Goal: Task Accomplishment & Management: Complete application form

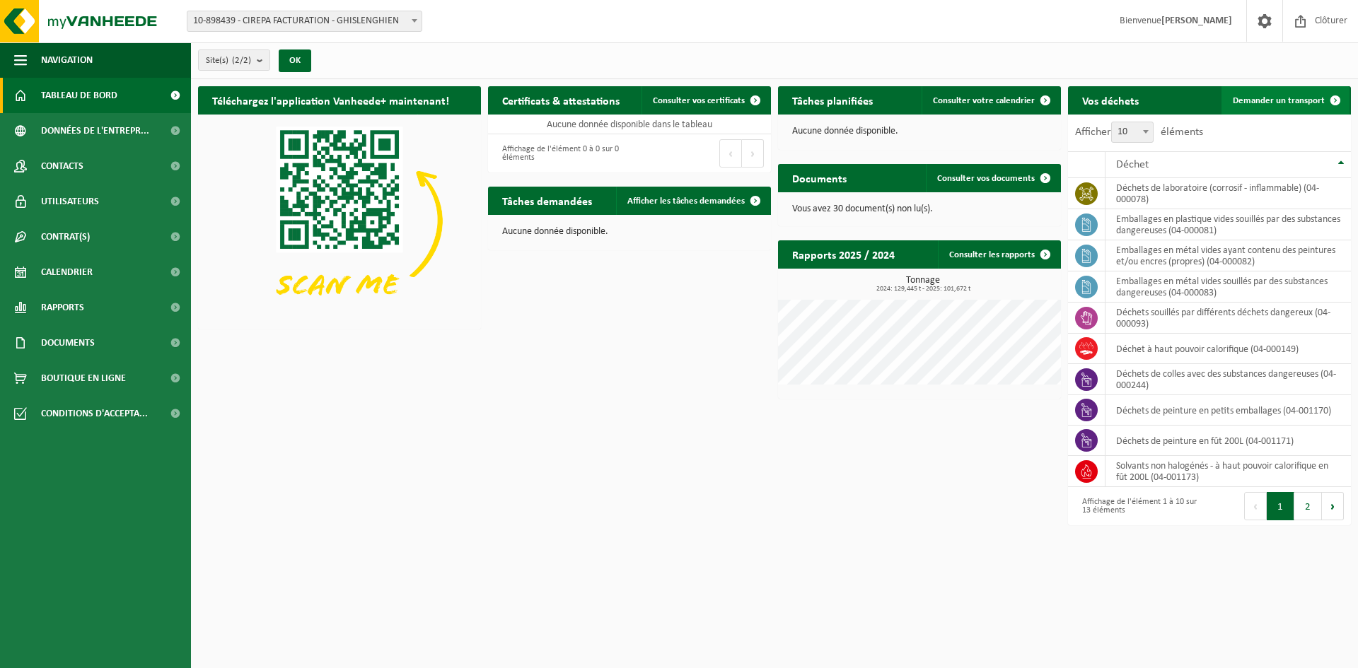
click at [1282, 101] on span "Demander un transport" at bounding box center [1279, 100] width 92 height 9
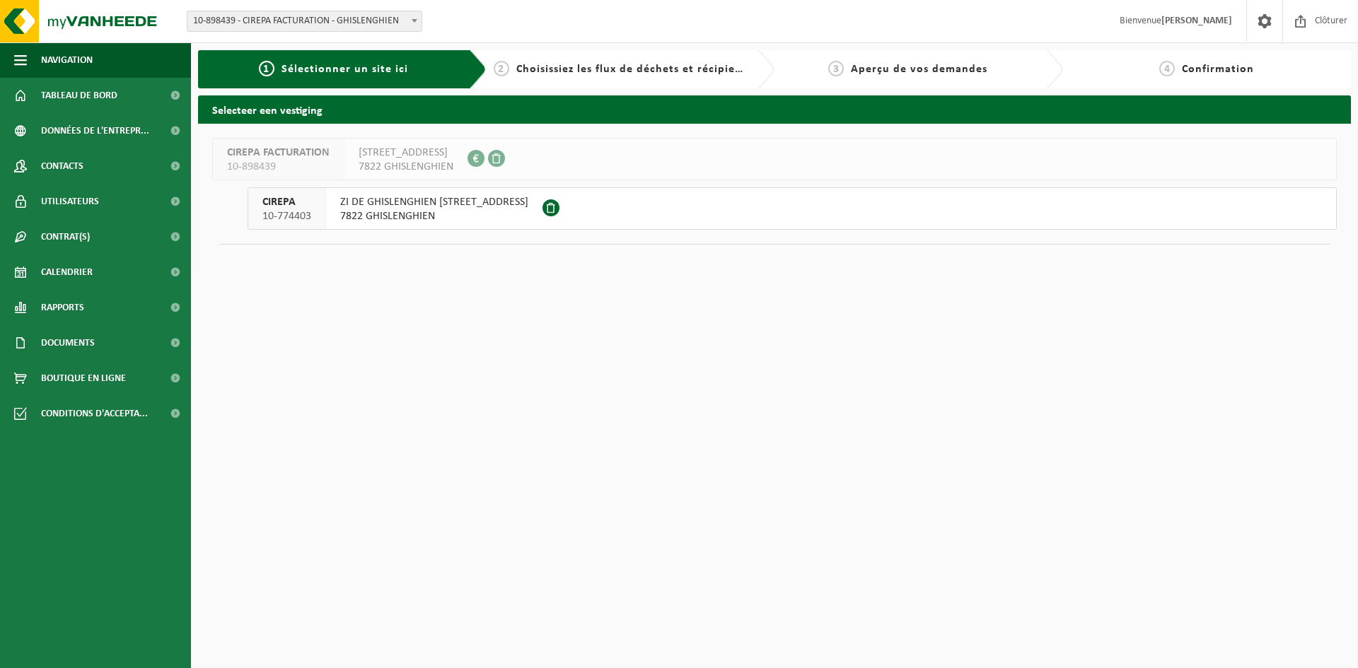
click at [405, 211] on span "7822 GHISLENGHIEN" at bounding box center [434, 216] width 188 height 14
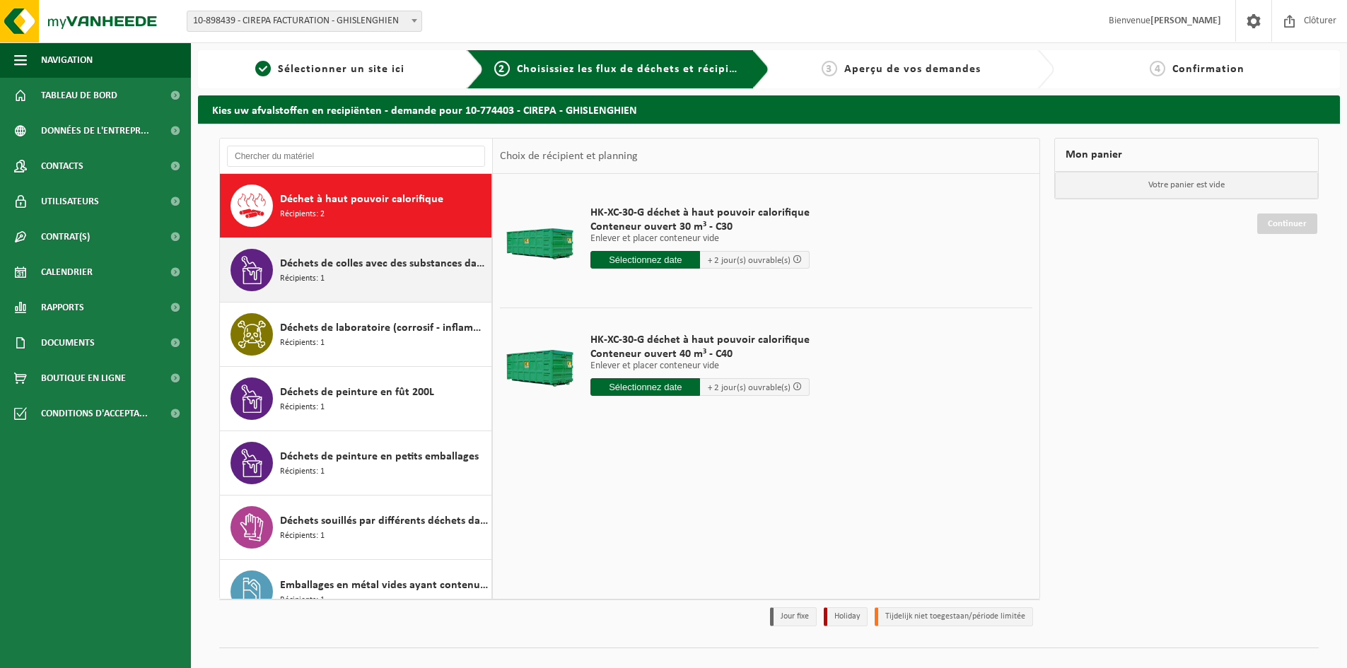
scroll to position [260, 0]
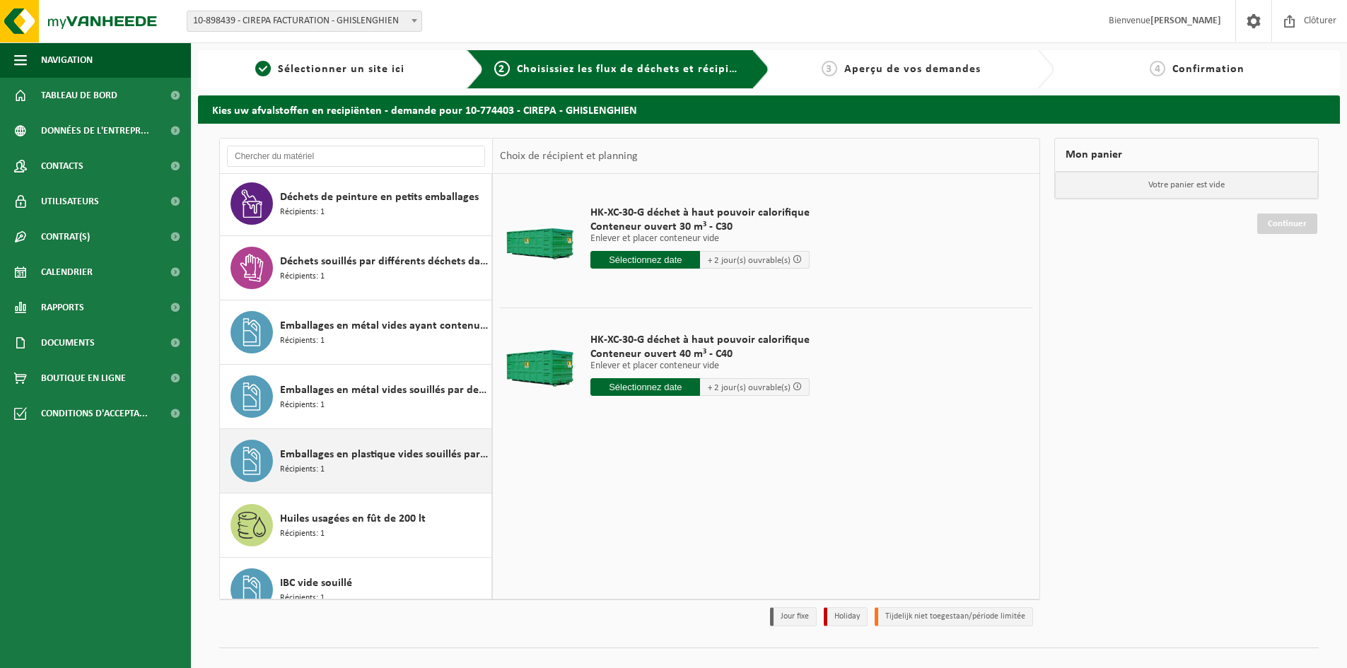
click at [305, 455] on span "Emballages en plastique vides souillés par des substances dangereuses" at bounding box center [384, 454] width 208 height 17
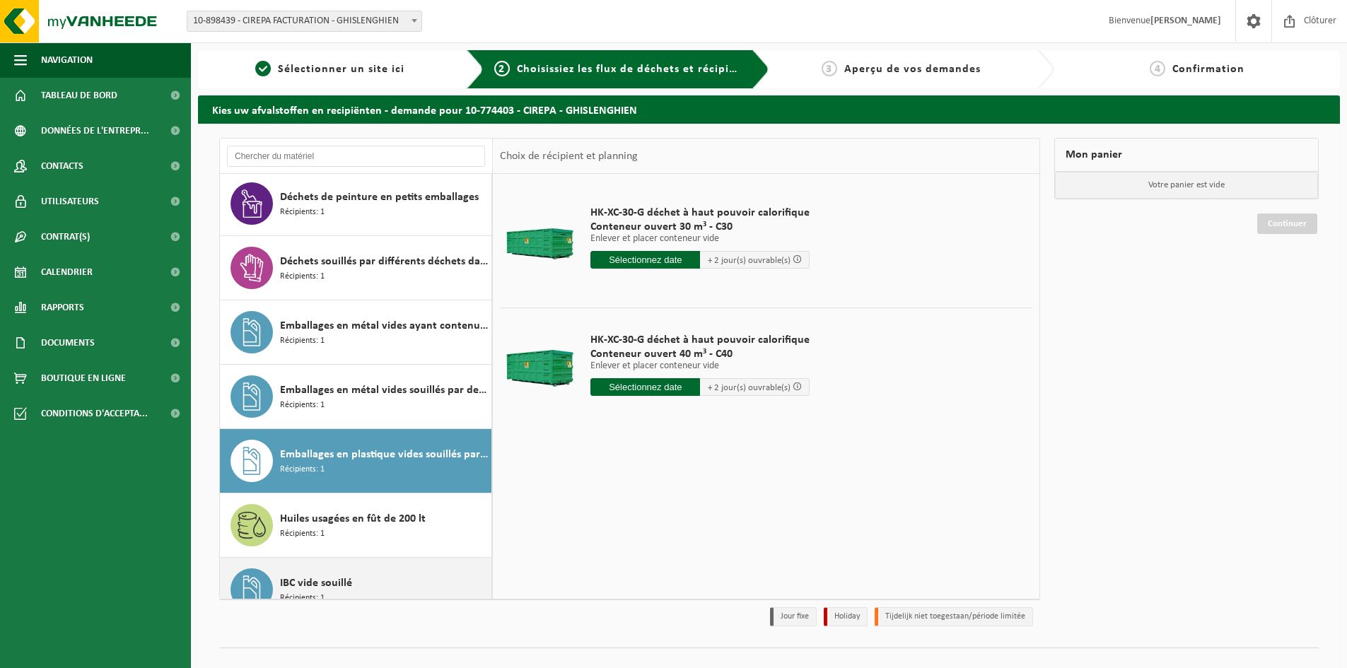
scroll to position [411, 0]
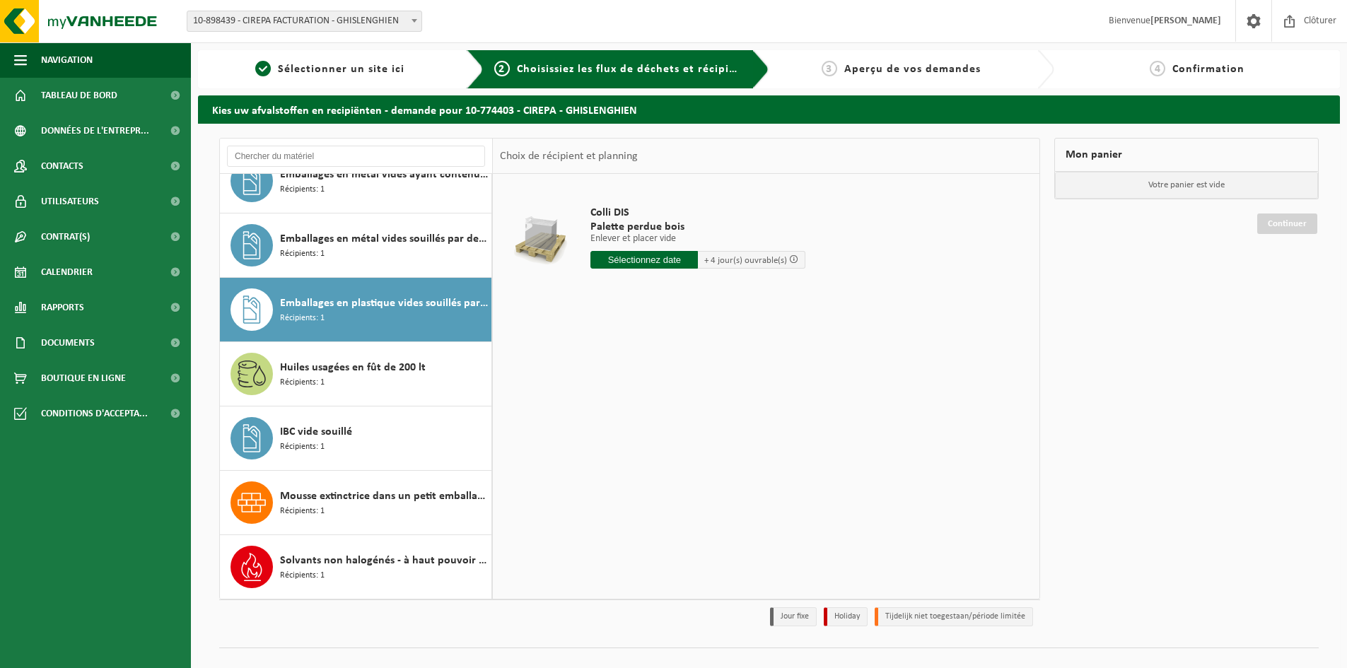
click at [611, 260] on input "text" at bounding box center [645, 260] width 108 height 18
click at [700, 434] on div "29" at bounding box center [703, 430] width 25 height 23
type input "à partir de 2025-08-29"
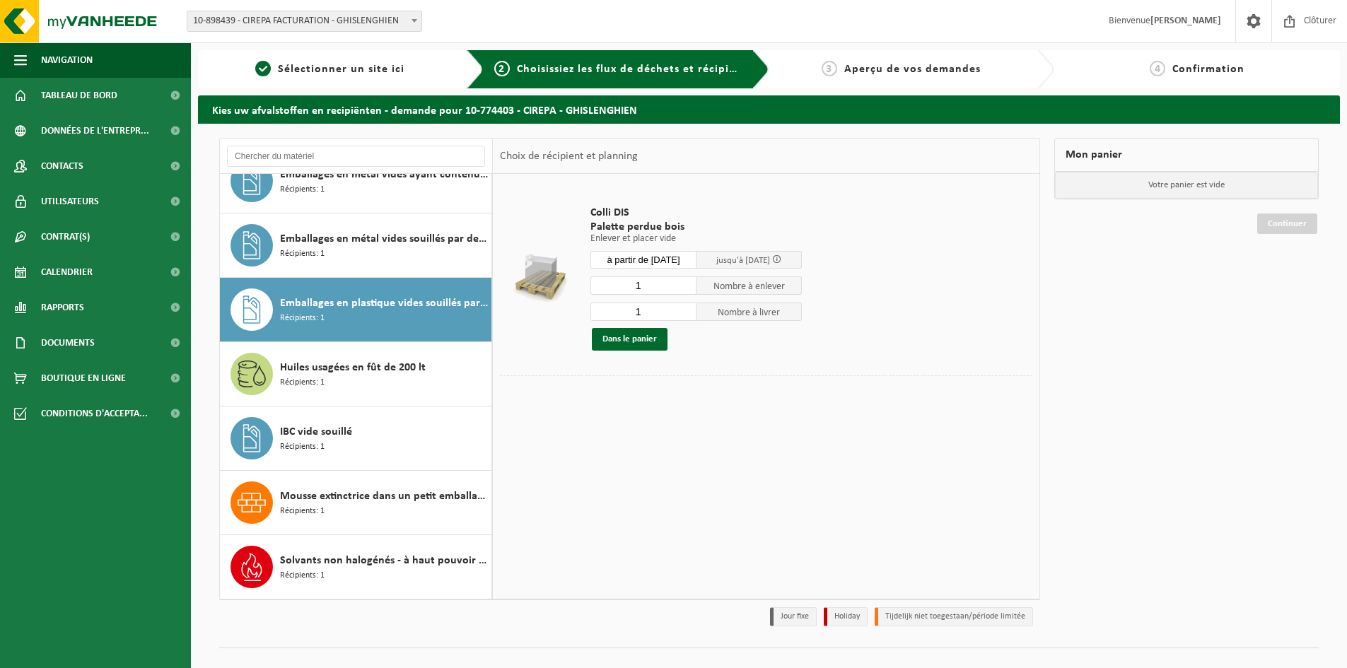
click at [673, 313] on input "1" at bounding box center [644, 312] width 106 height 18
click at [685, 308] on input "2" at bounding box center [644, 312] width 106 height 18
click at [688, 317] on input "1" at bounding box center [644, 312] width 106 height 18
type input "0"
click at [687, 317] on input "0" at bounding box center [644, 312] width 106 height 18
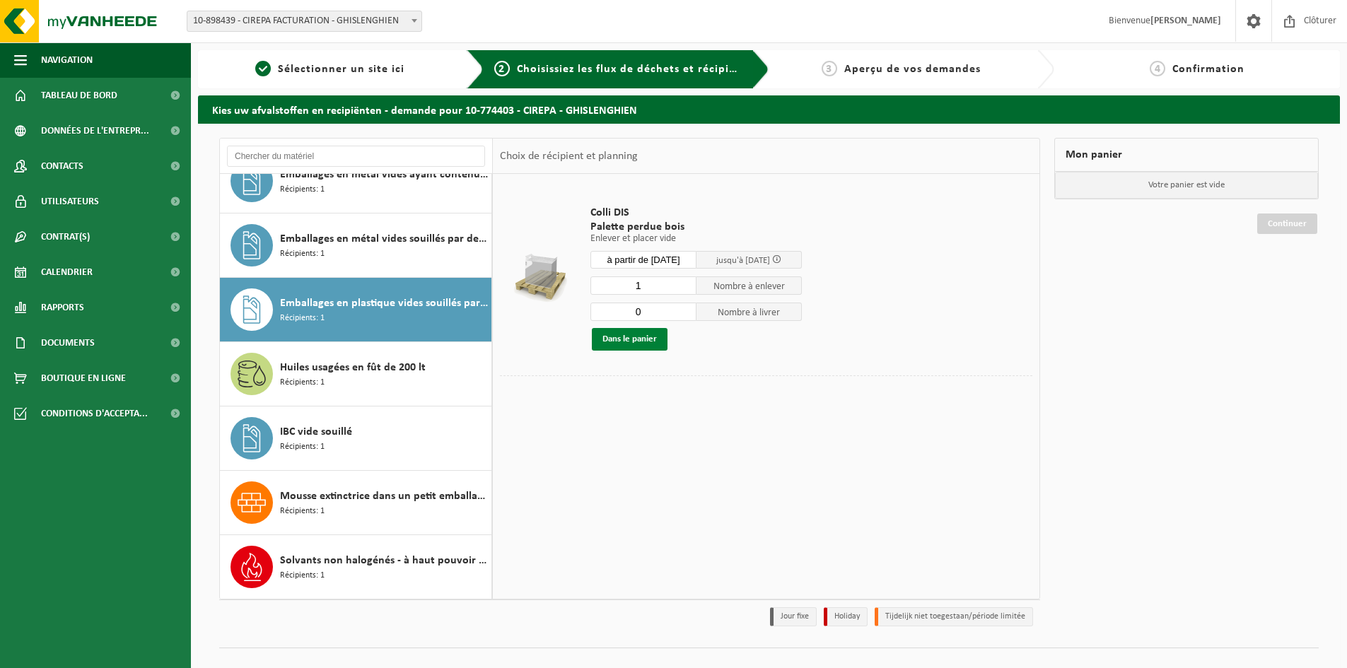
click at [636, 333] on button "Dans le panier" at bounding box center [630, 339] width 76 height 23
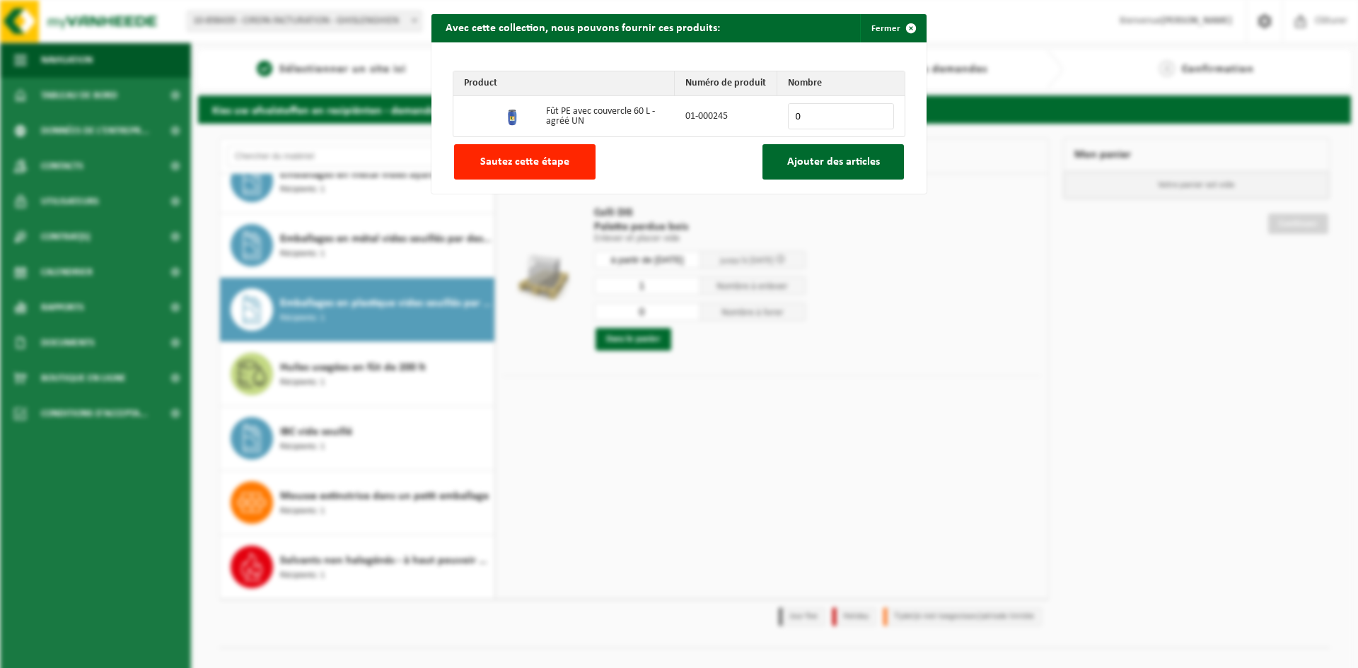
click at [477, 153] on button "Sautez cette étape" at bounding box center [524, 161] width 141 height 35
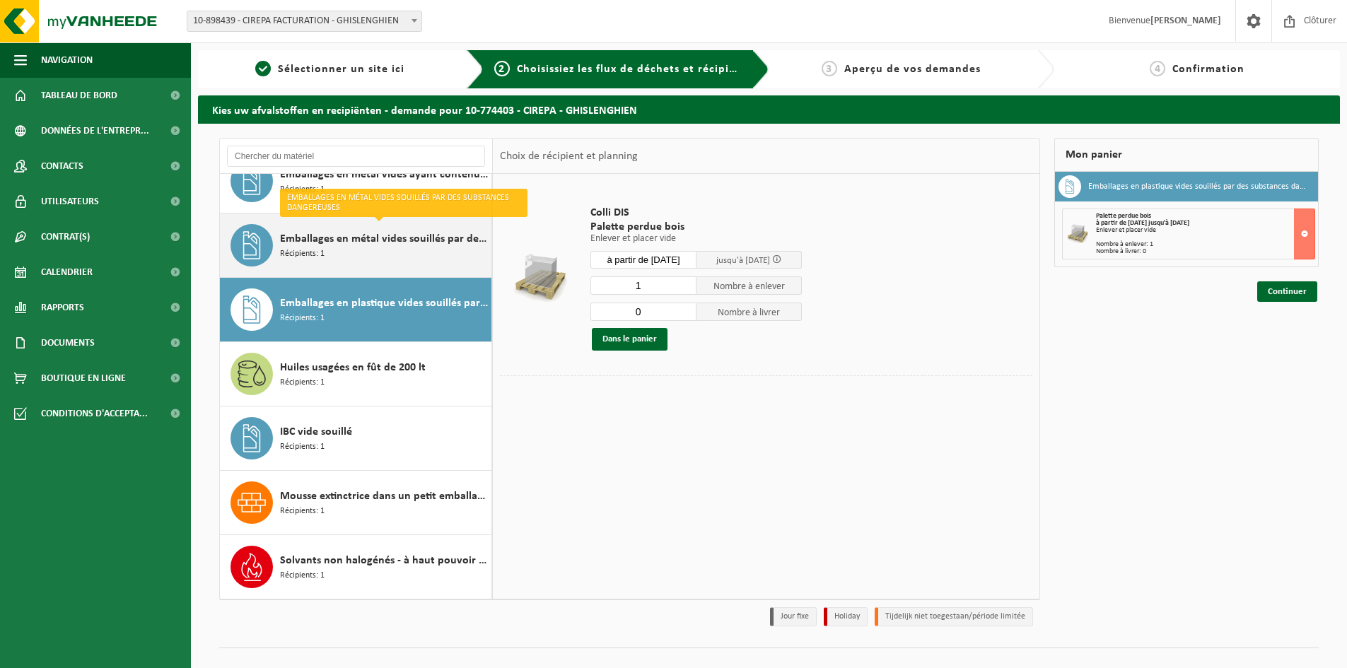
click at [393, 245] on span "Emballages en métal vides souillés par des substances dangereuses" at bounding box center [384, 239] width 208 height 17
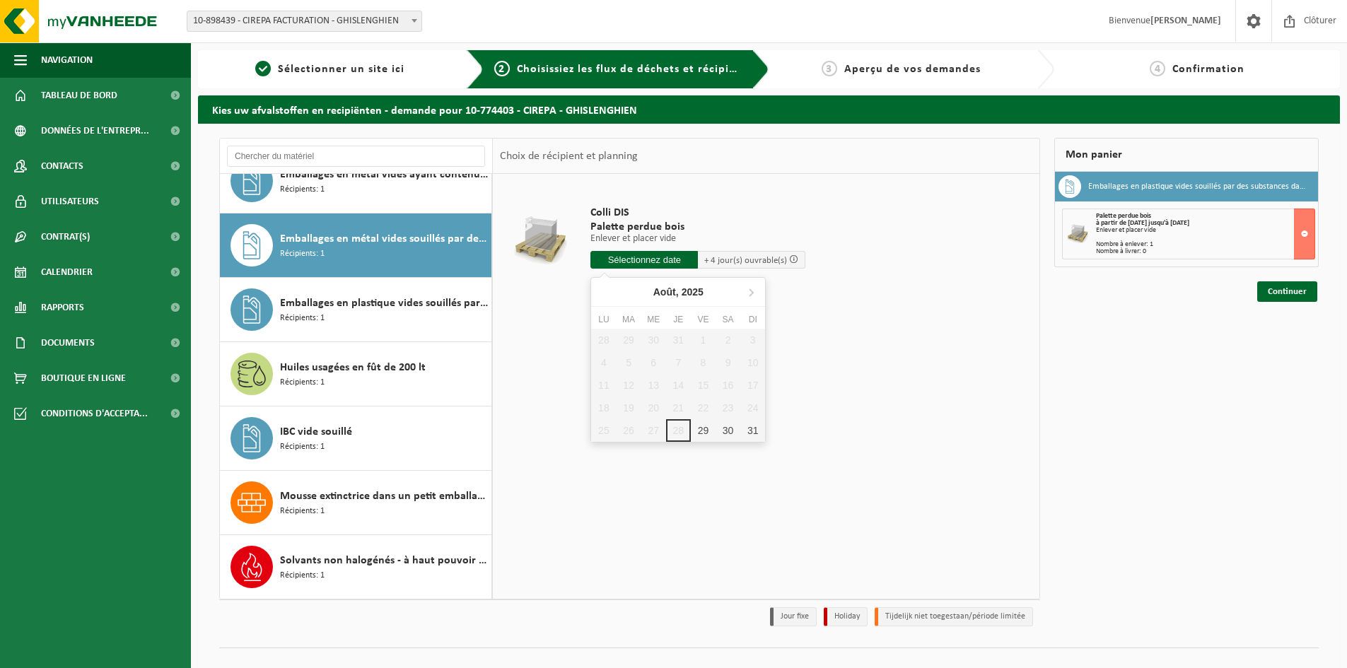
click at [638, 255] on input "text" at bounding box center [645, 260] width 108 height 18
click at [703, 434] on div "29" at bounding box center [703, 430] width 25 height 23
type input "à partir de 2025-08-29"
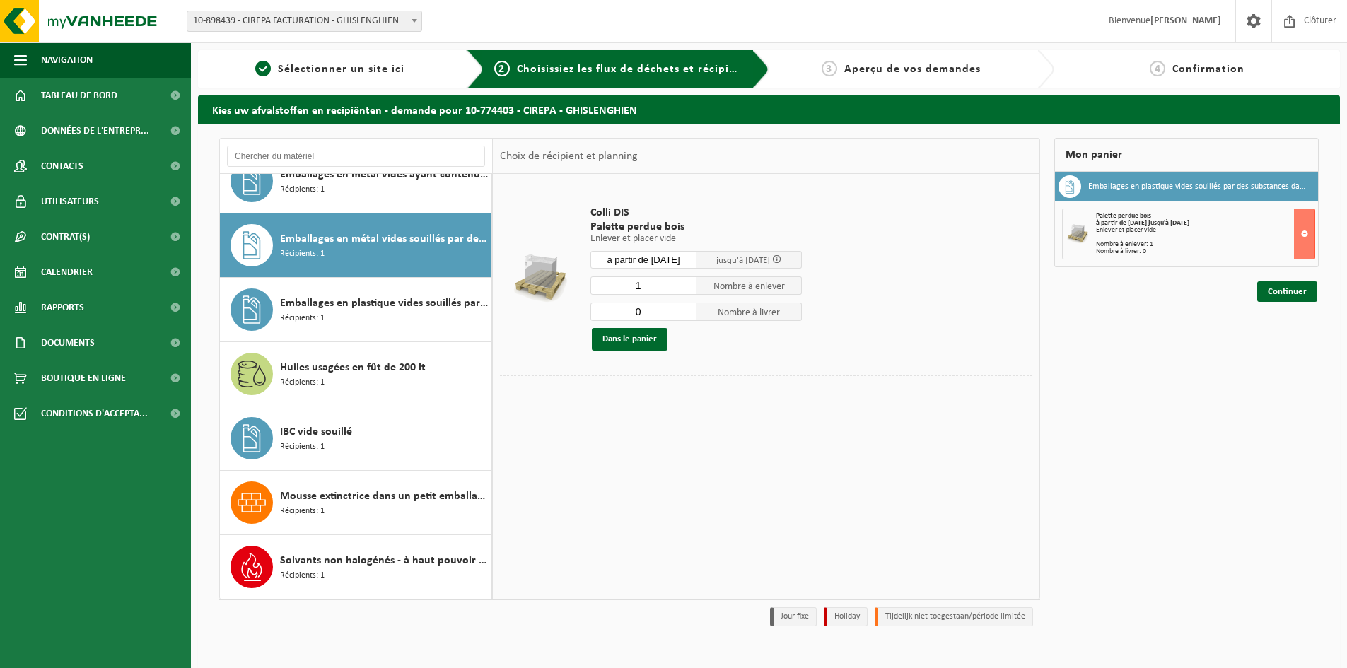
type input "0"
click at [685, 316] on input "0" at bounding box center [644, 312] width 106 height 18
click at [636, 336] on button "Dans le panier" at bounding box center [630, 339] width 76 height 23
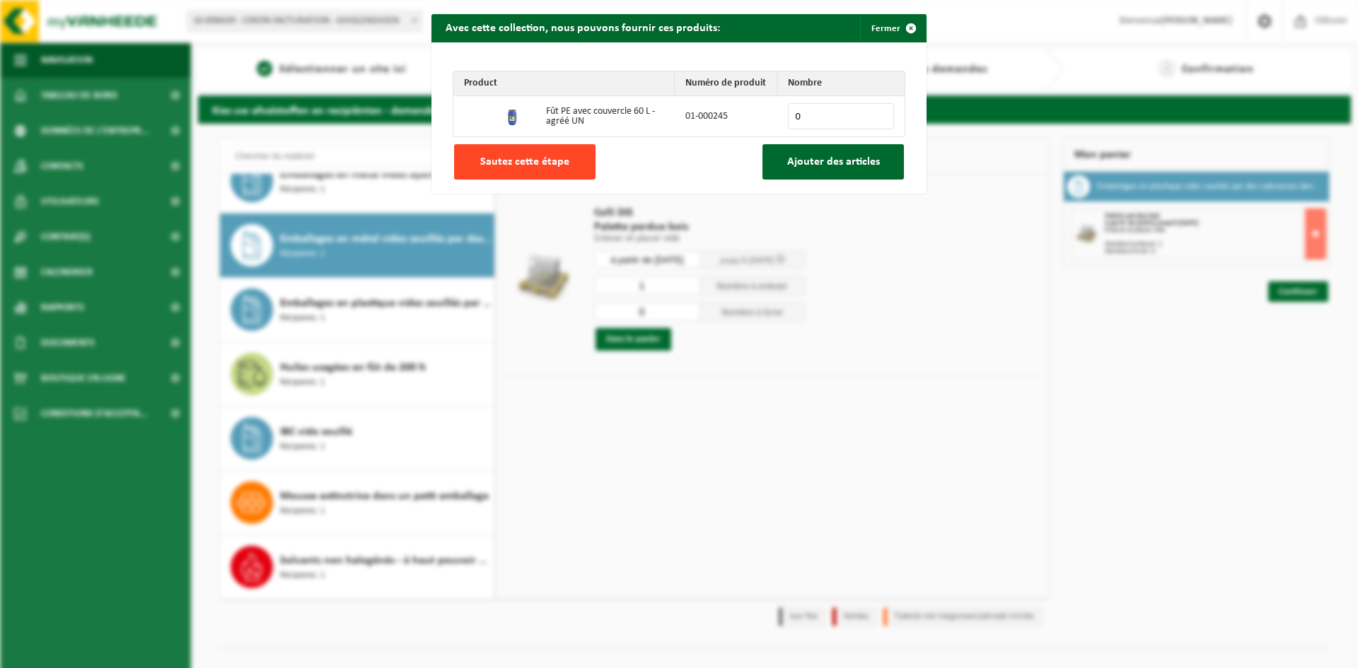
click at [506, 161] on span "Sautez cette étape" at bounding box center [524, 161] width 89 height 11
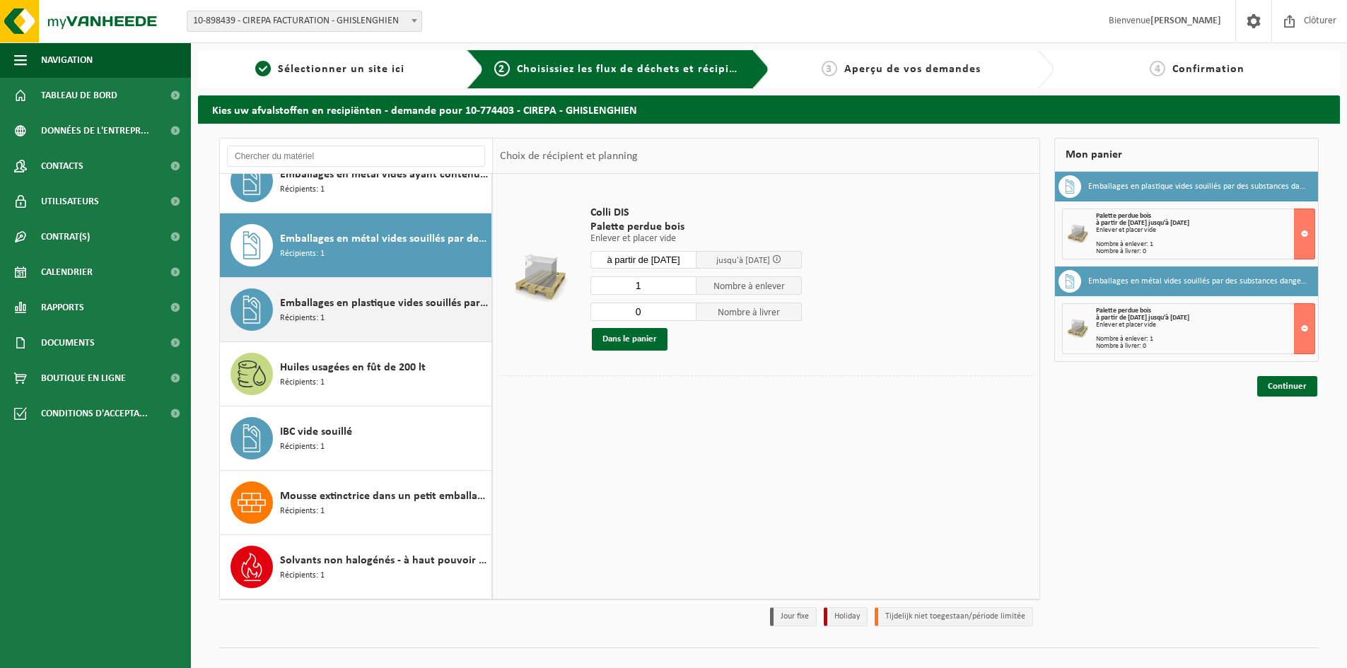
scroll to position [151, 0]
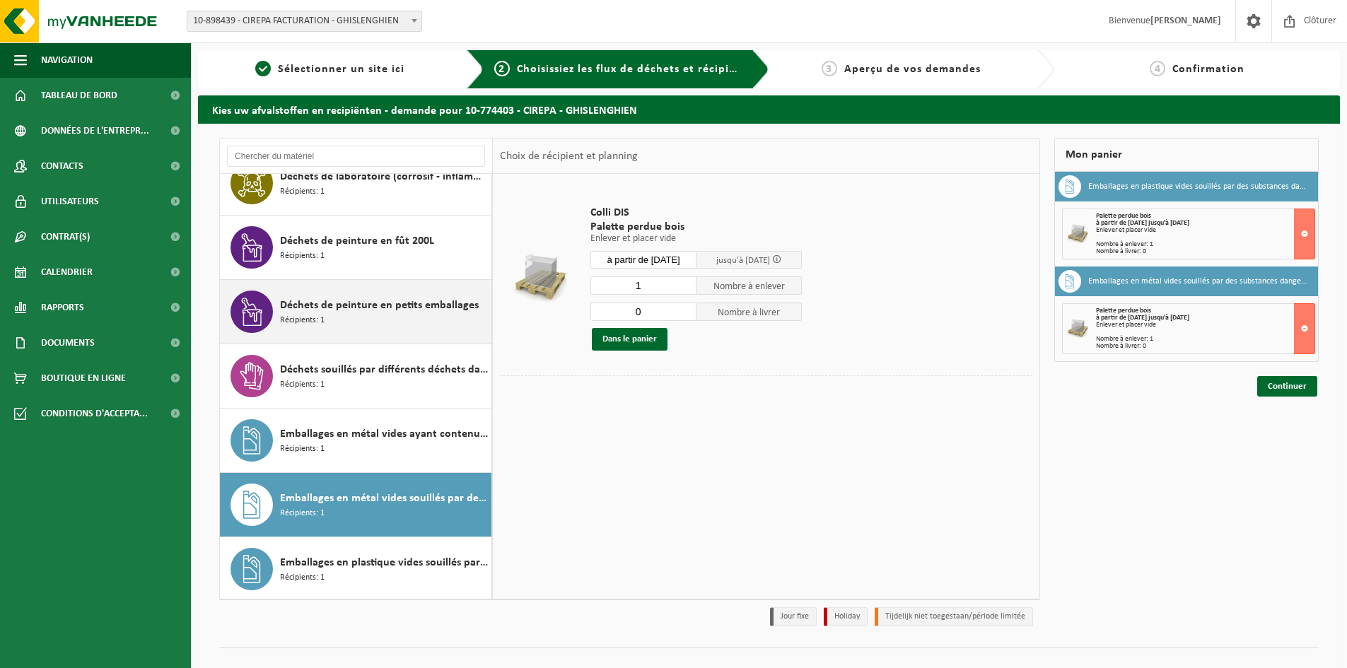
click at [340, 310] on span "Déchets de peinture en petits emballages" at bounding box center [379, 305] width 199 height 17
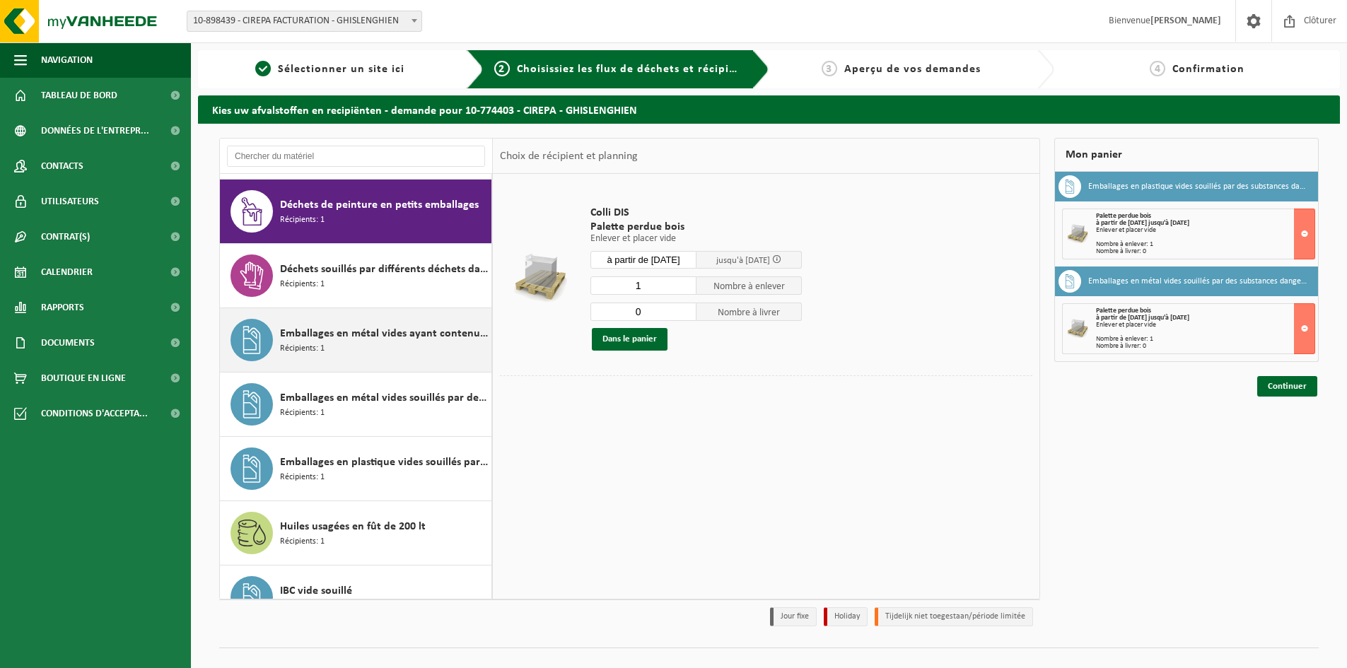
scroll to position [257, 0]
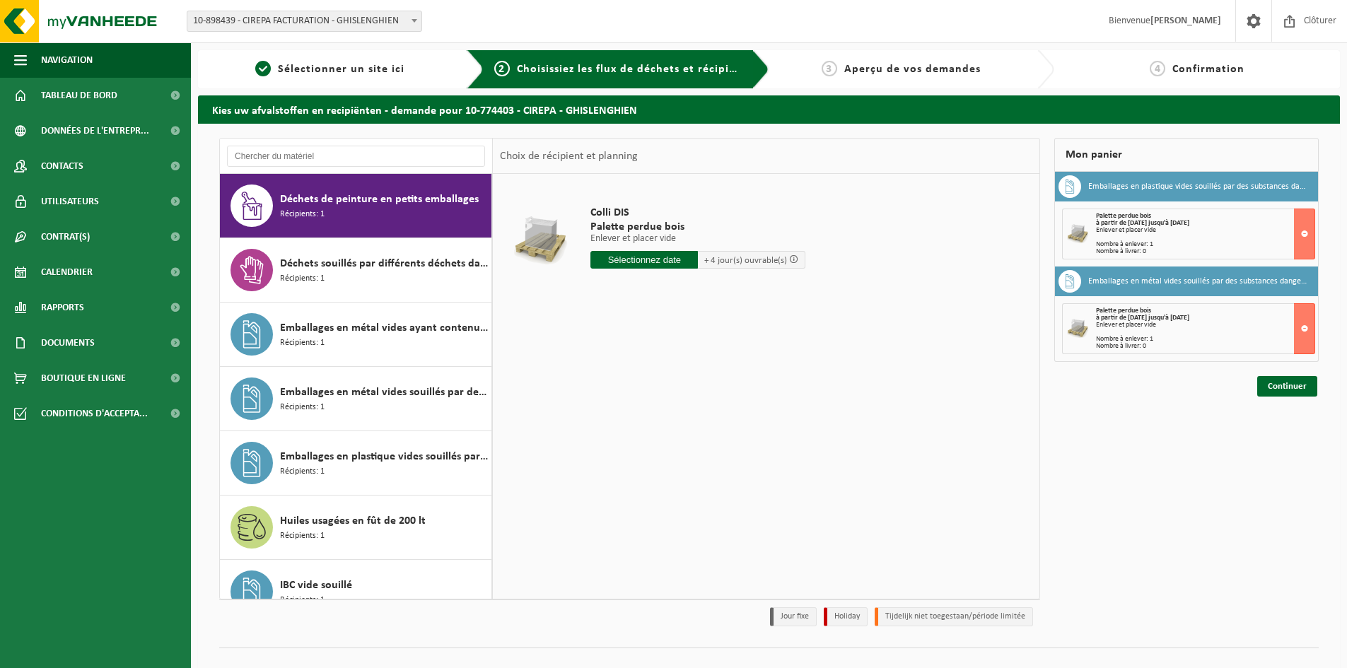
click at [646, 262] on input "text" at bounding box center [645, 260] width 108 height 18
click at [707, 432] on div "29" at bounding box center [703, 430] width 25 height 23
type input "à partir de 2025-08-29"
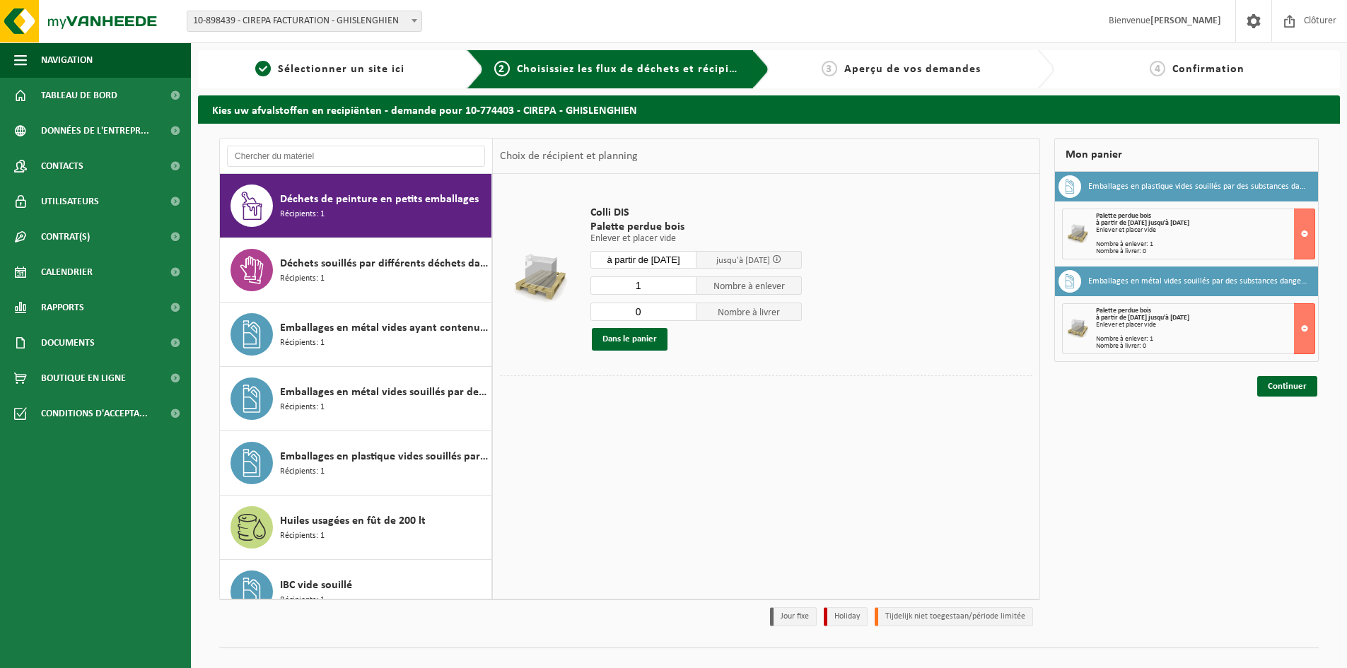
type input "0"
click at [688, 314] on input "0" at bounding box center [644, 312] width 106 height 18
click at [633, 342] on button "Dans le panier" at bounding box center [630, 339] width 76 height 23
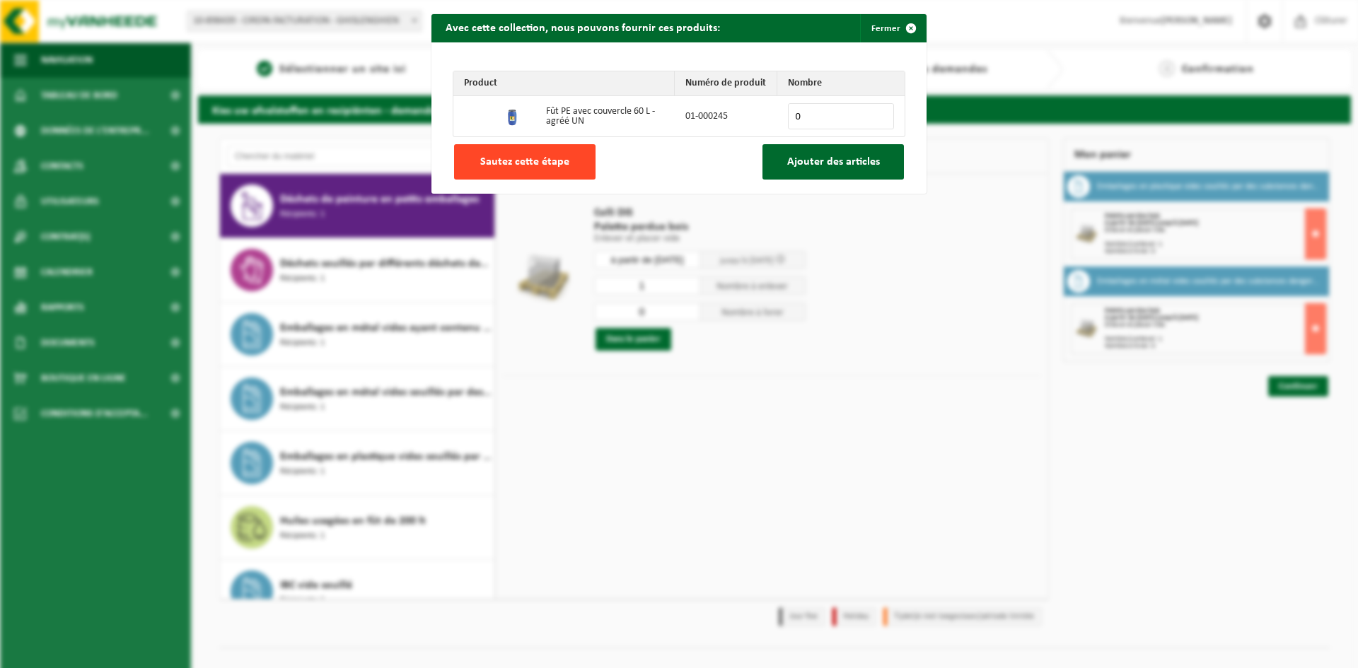
click at [497, 163] on span "Sautez cette étape" at bounding box center [524, 161] width 89 height 11
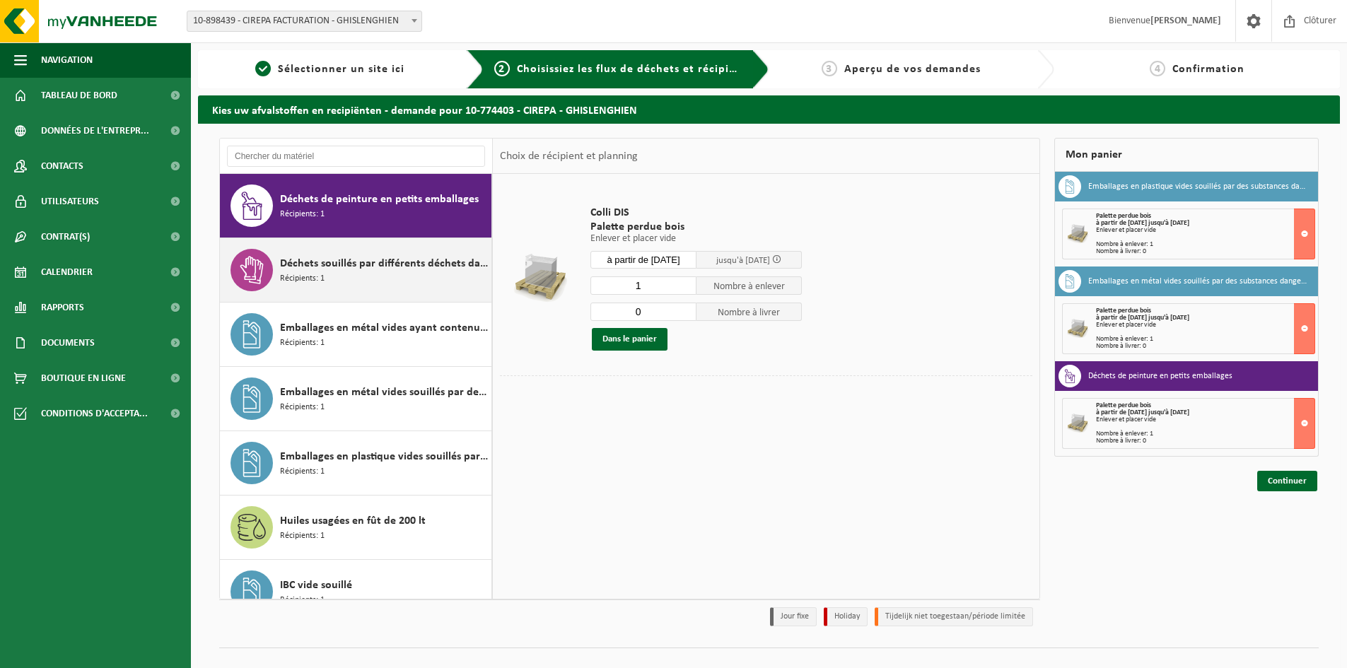
scroll to position [0, 0]
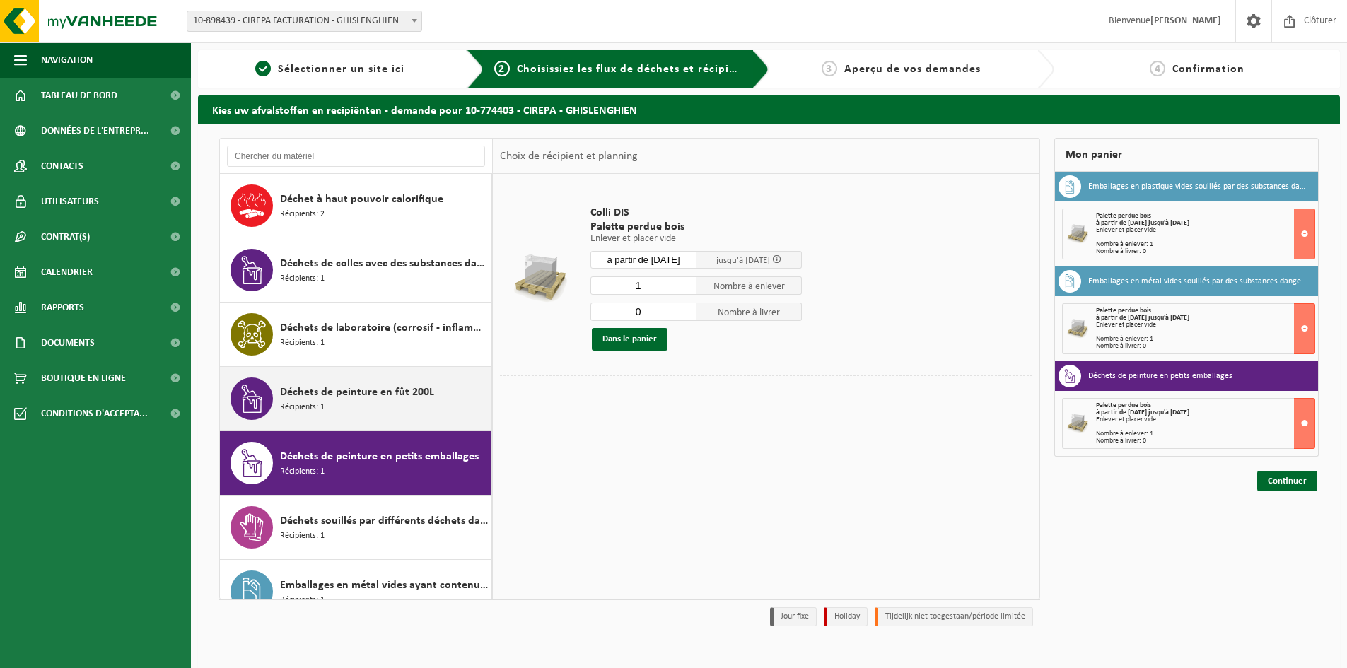
click at [353, 395] on span "Déchets de peinture en fût 200L" at bounding box center [357, 392] width 154 height 17
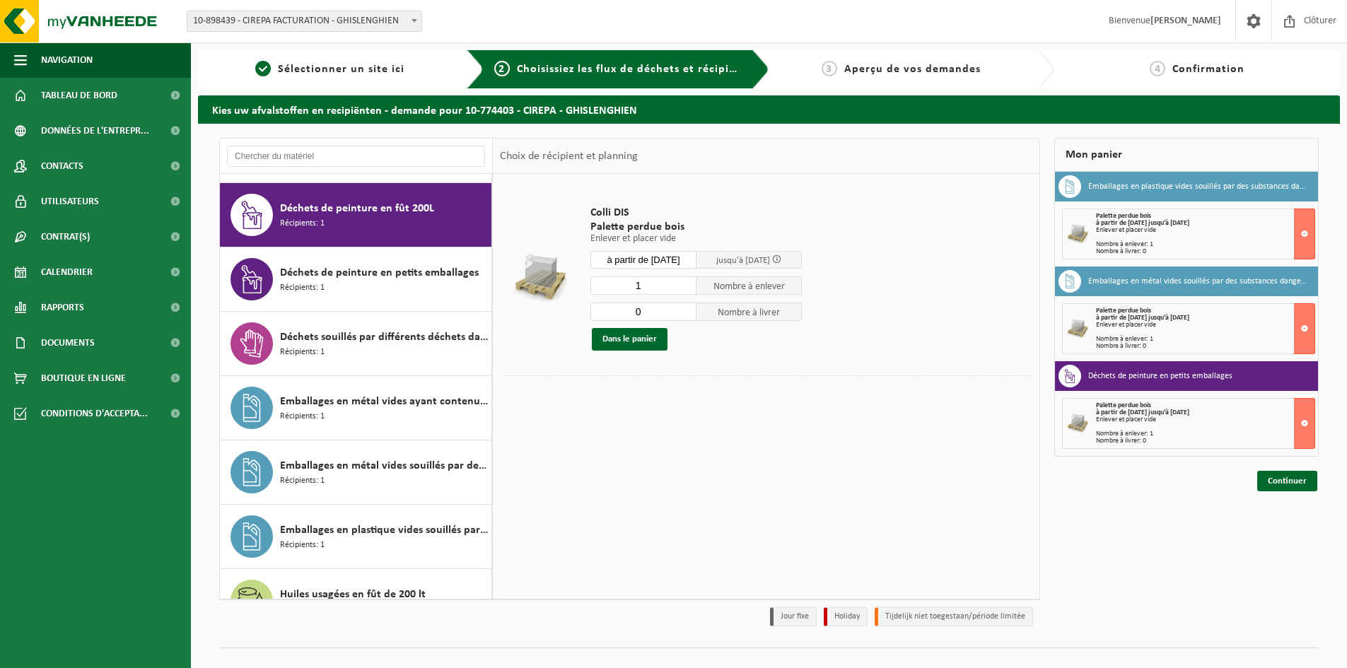
scroll to position [193, 0]
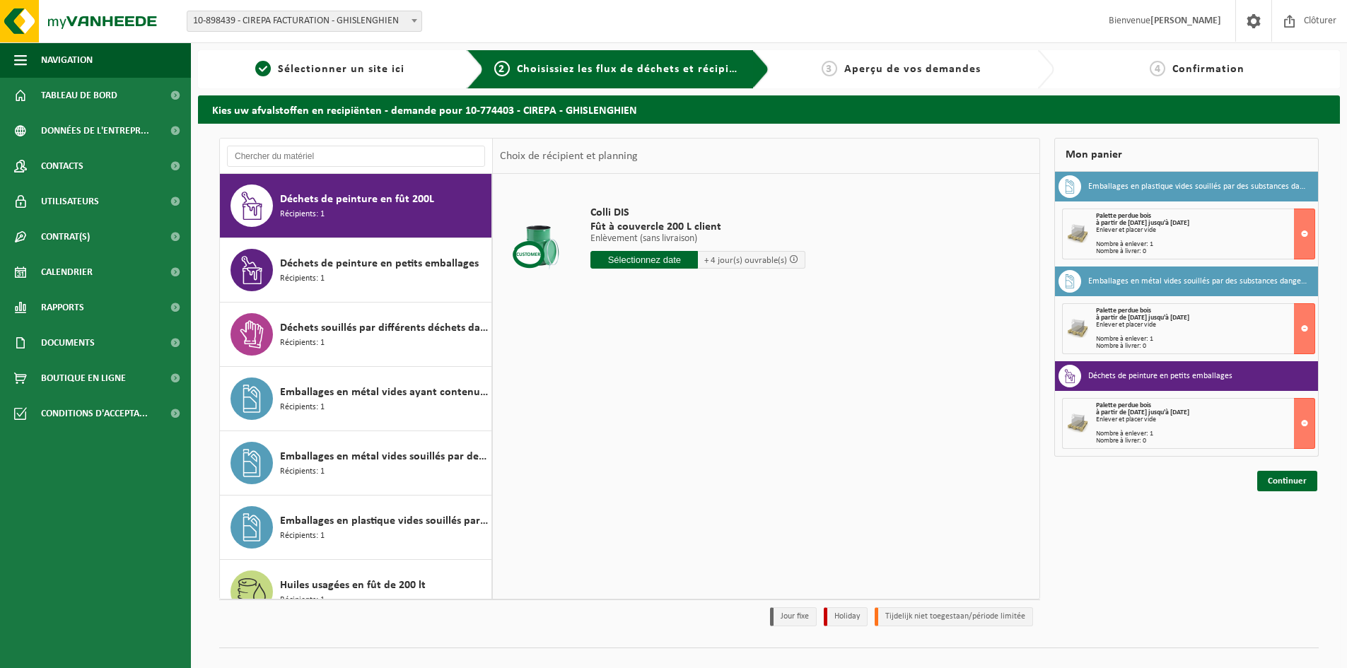
click at [673, 256] on input "text" at bounding box center [645, 260] width 108 height 18
click at [703, 433] on div "29" at bounding box center [703, 430] width 25 height 23
type input "à partir de 2025-08-29"
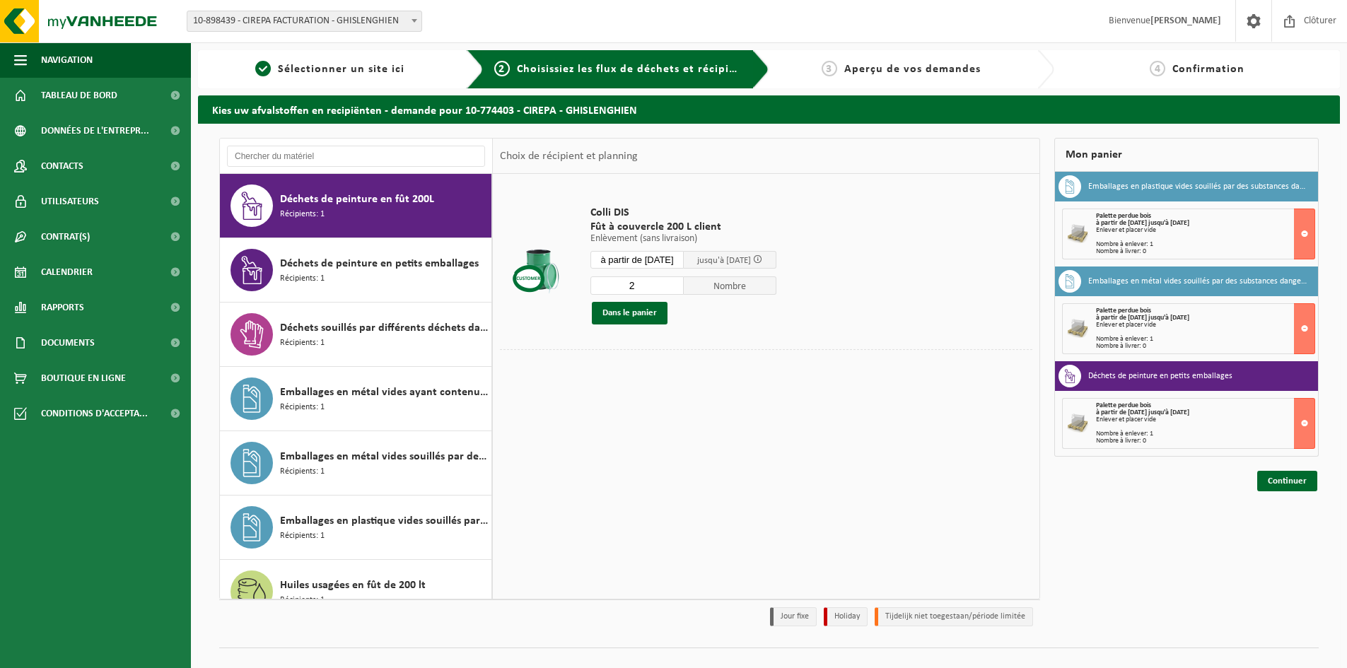
click at [680, 281] on input "2" at bounding box center [637, 286] width 93 height 18
click at [680, 281] on input "3" at bounding box center [637, 286] width 93 height 18
click at [681, 281] on input "4" at bounding box center [637, 286] width 93 height 18
click at [681, 281] on input "5" at bounding box center [637, 286] width 93 height 18
click at [681, 281] on input "6" at bounding box center [637, 286] width 93 height 18
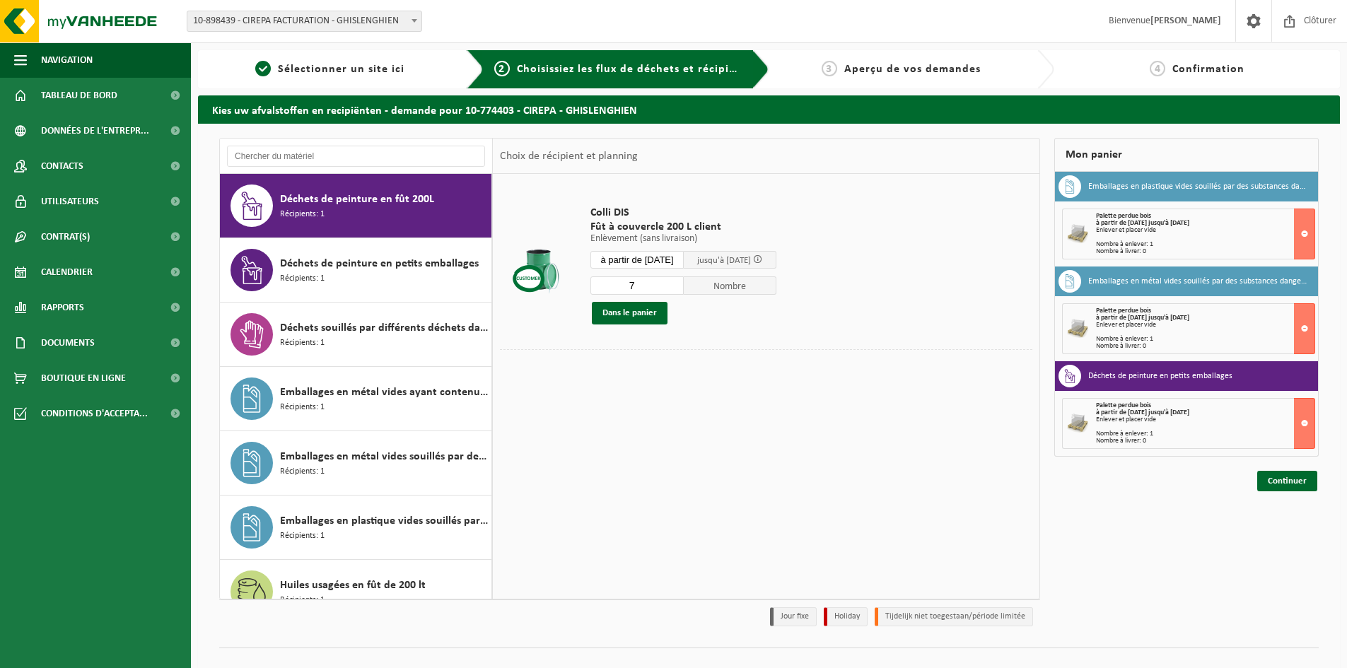
click at [682, 281] on input "7" at bounding box center [637, 286] width 93 height 18
click at [682, 281] on input "8" at bounding box center [637, 286] width 93 height 18
click at [682, 281] on input "9" at bounding box center [637, 286] width 93 height 18
type input "10"
click at [682, 281] on input "10" at bounding box center [637, 286] width 93 height 18
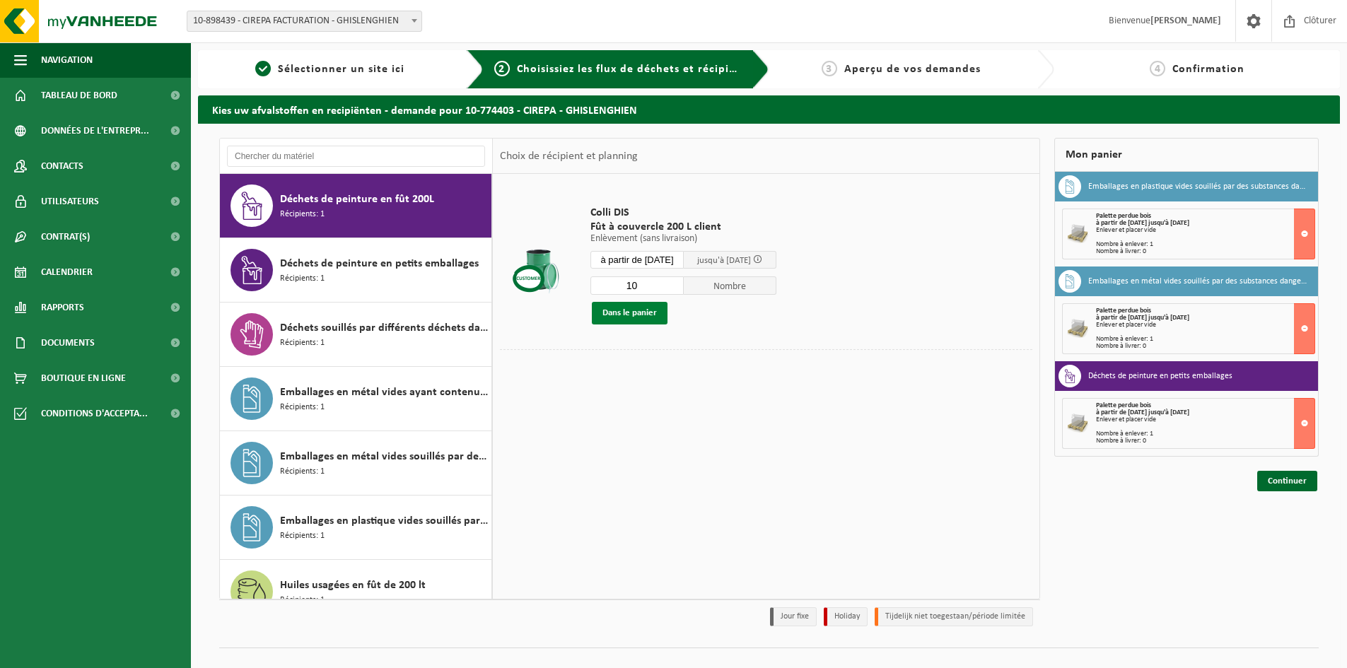
click at [618, 310] on button "Dans le panier" at bounding box center [630, 313] width 76 height 23
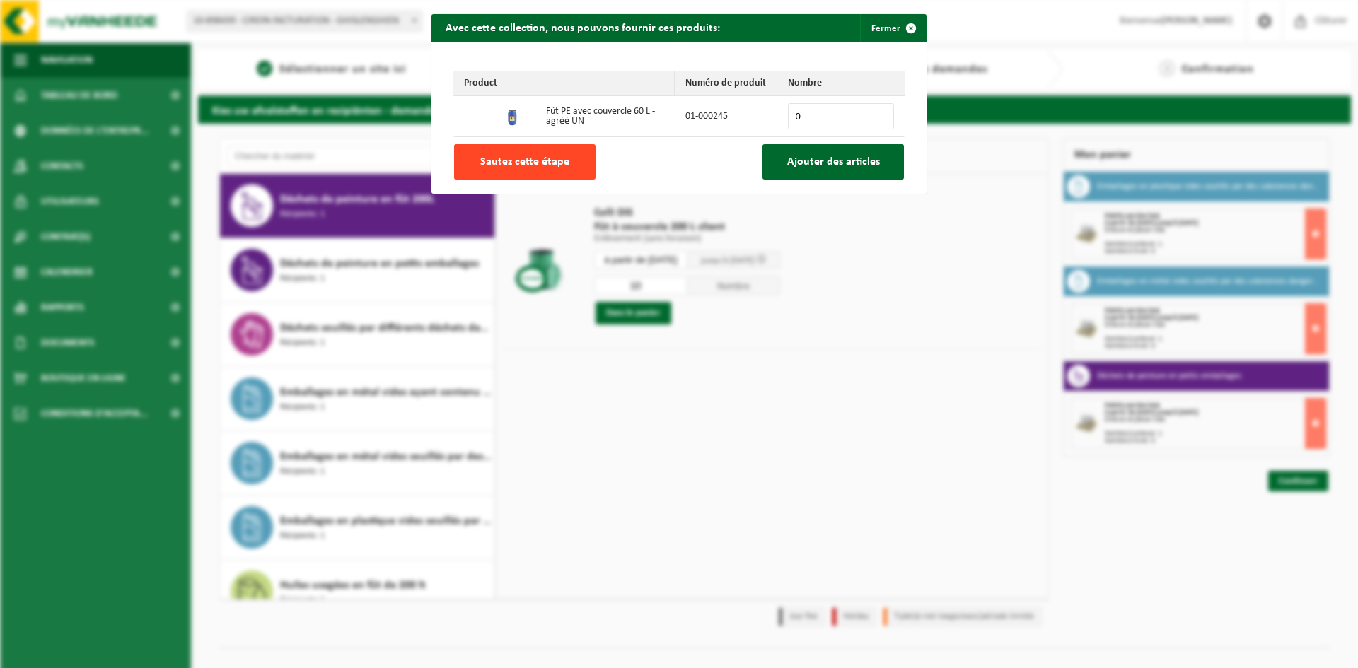
click at [488, 153] on button "Sautez cette étape" at bounding box center [524, 161] width 141 height 35
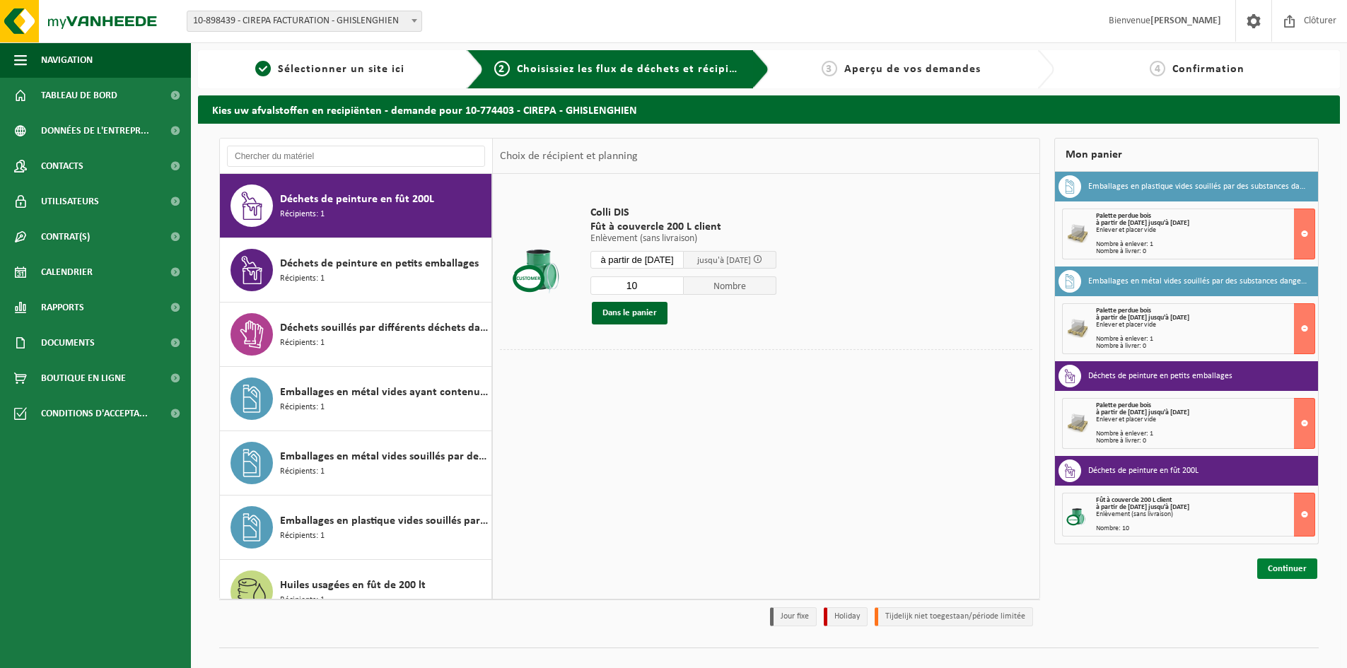
click at [1303, 567] on link "Continuer" at bounding box center [1288, 569] width 60 height 21
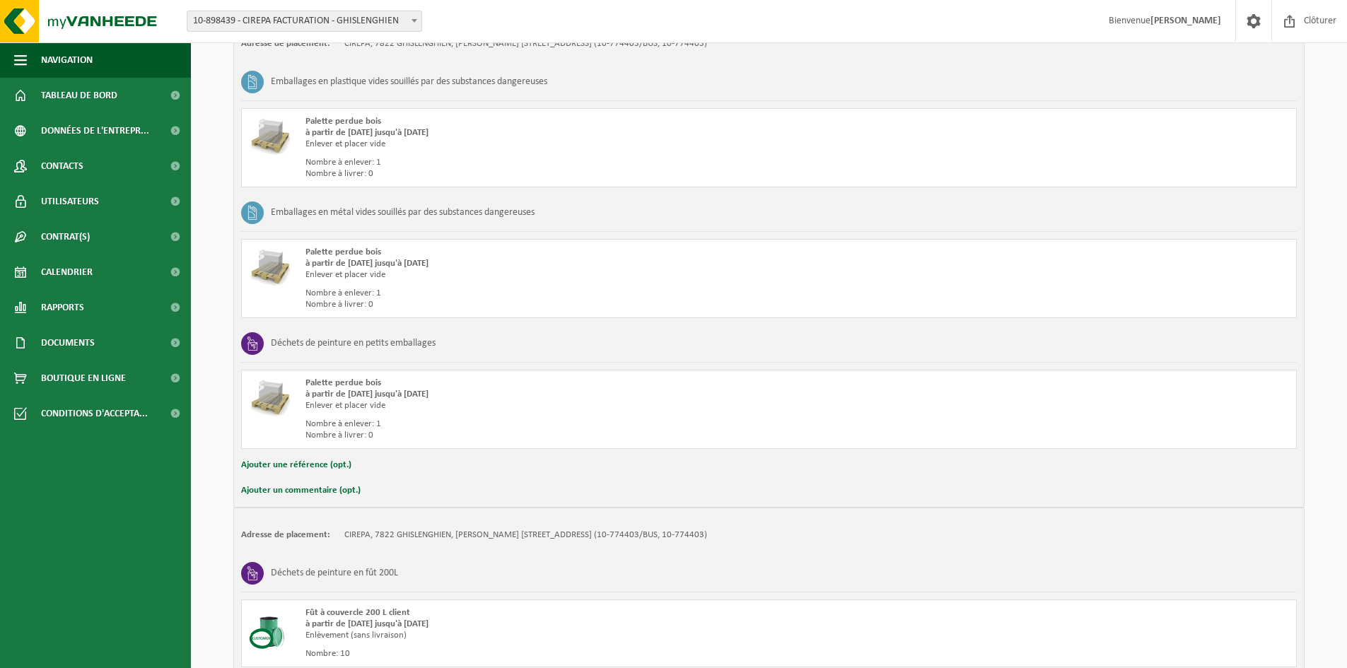
scroll to position [430, 0]
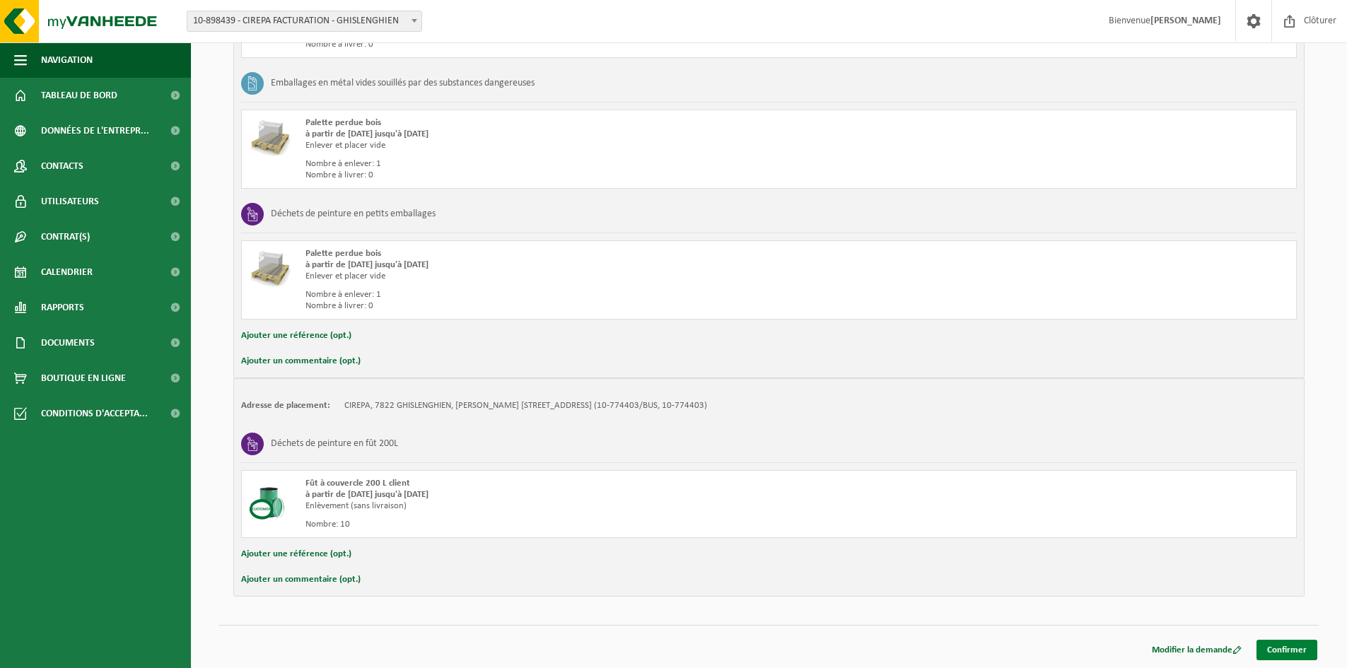
click at [1283, 651] on link "Confirmer" at bounding box center [1287, 650] width 61 height 21
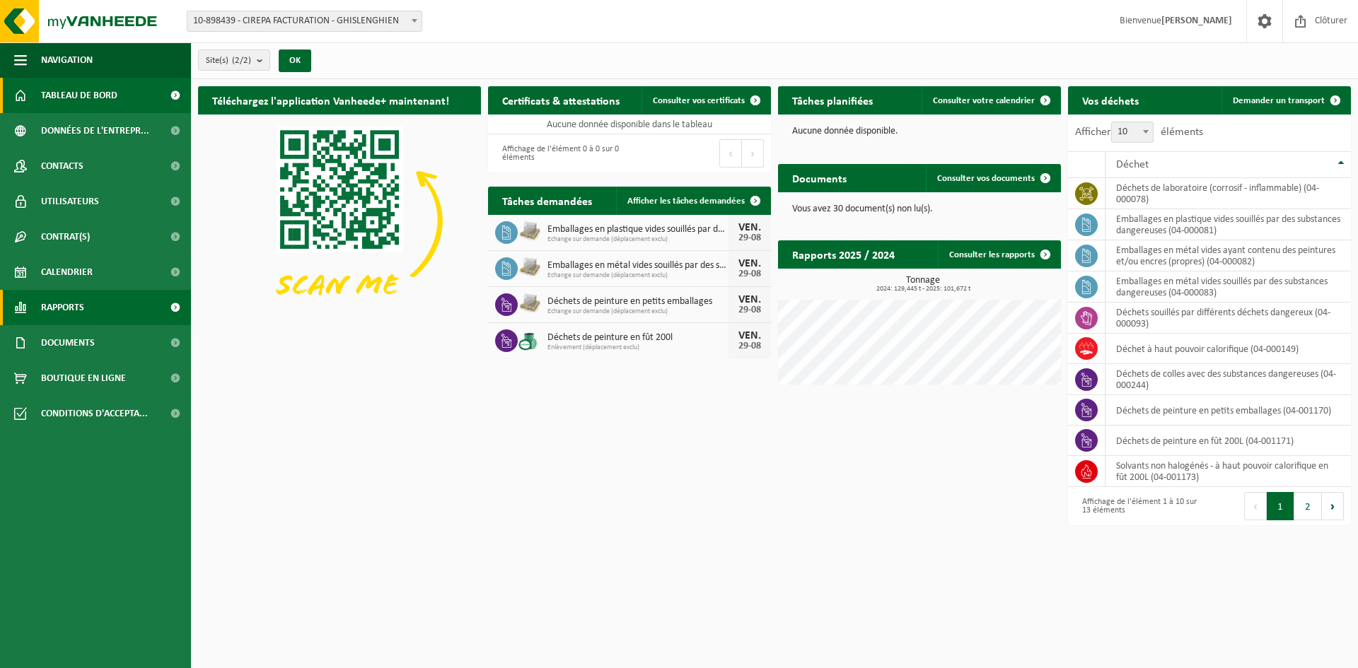
click at [72, 307] on span "Rapports" at bounding box center [62, 307] width 43 height 35
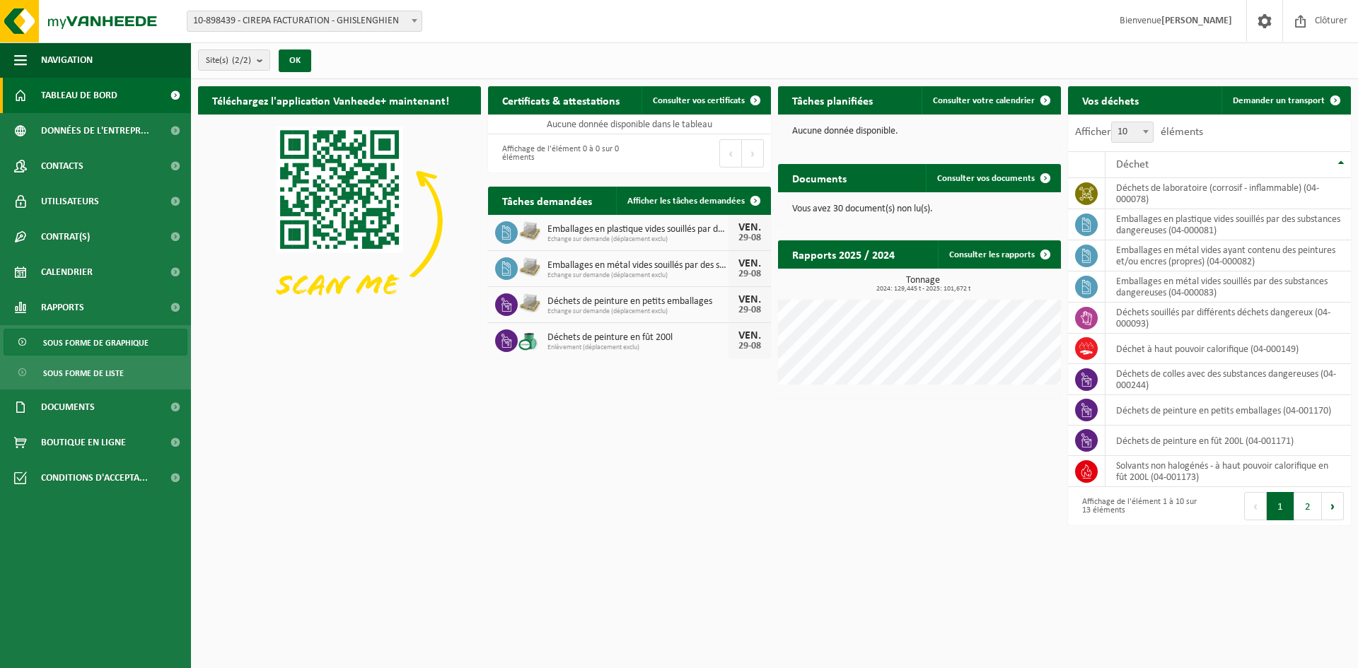
click at [78, 343] on span "Sous forme de graphique" at bounding box center [95, 343] width 105 height 27
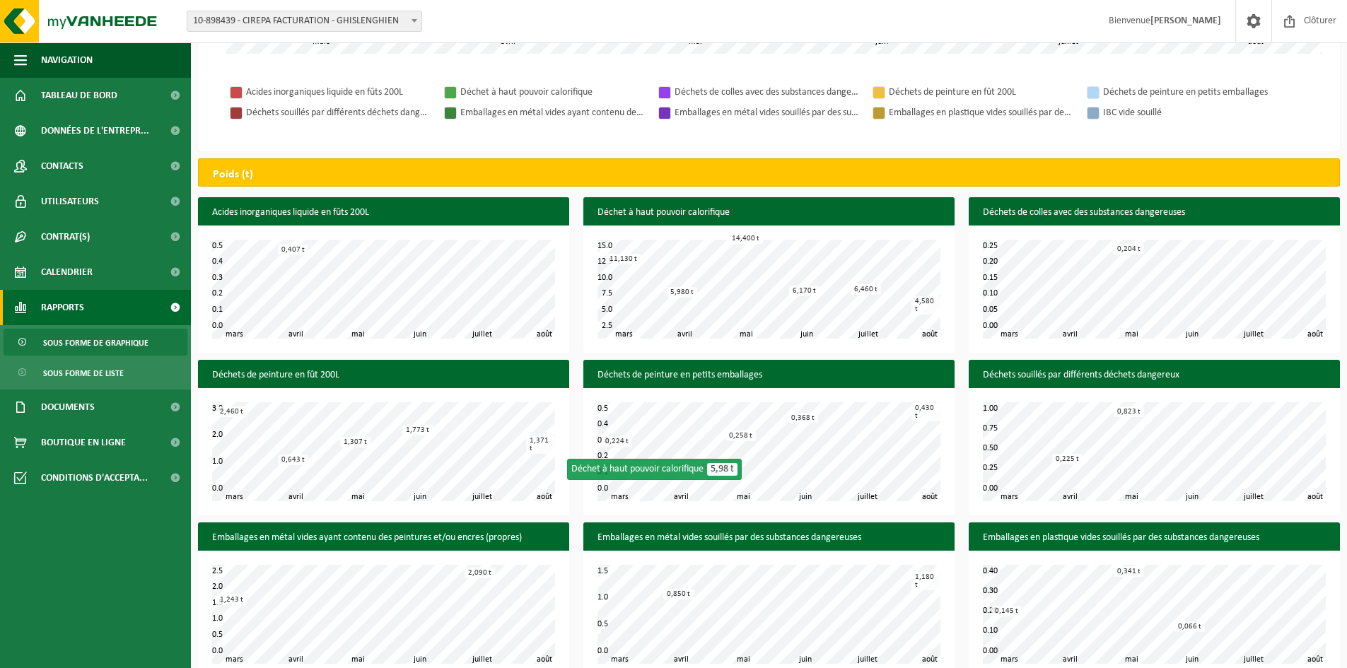
scroll to position [518, 0]
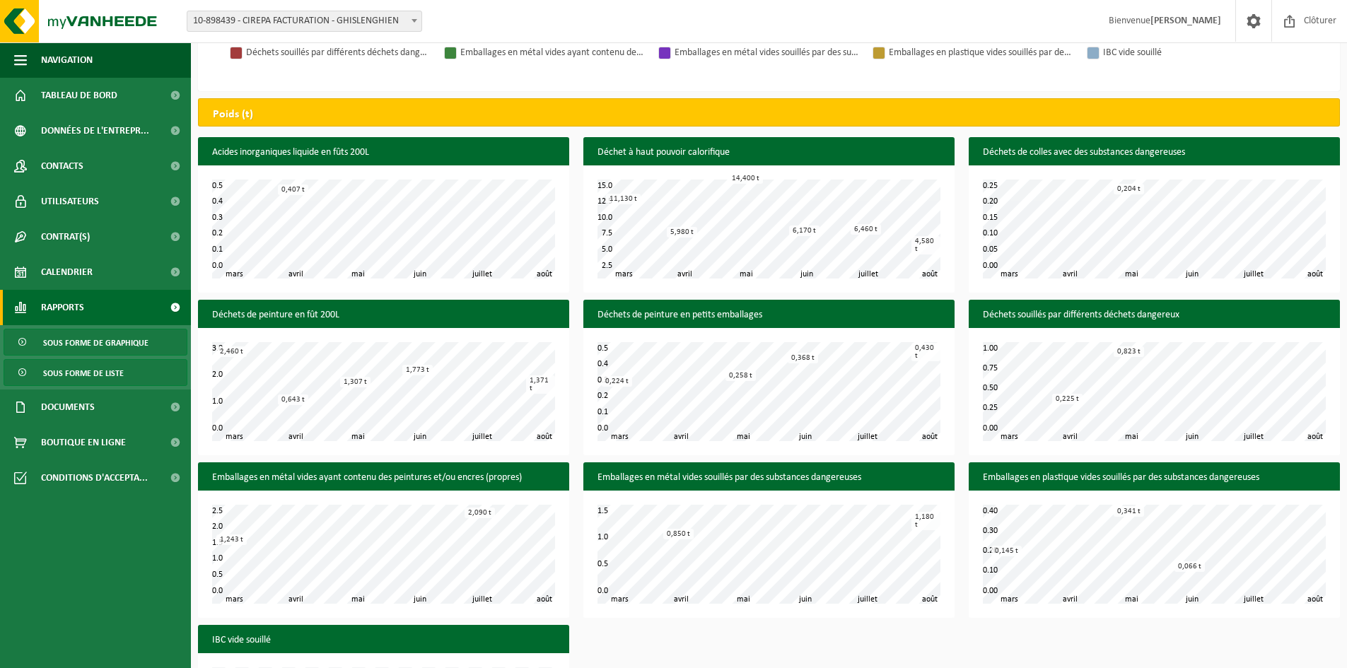
click at [120, 371] on span "Sous forme de liste" at bounding box center [83, 373] width 81 height 27
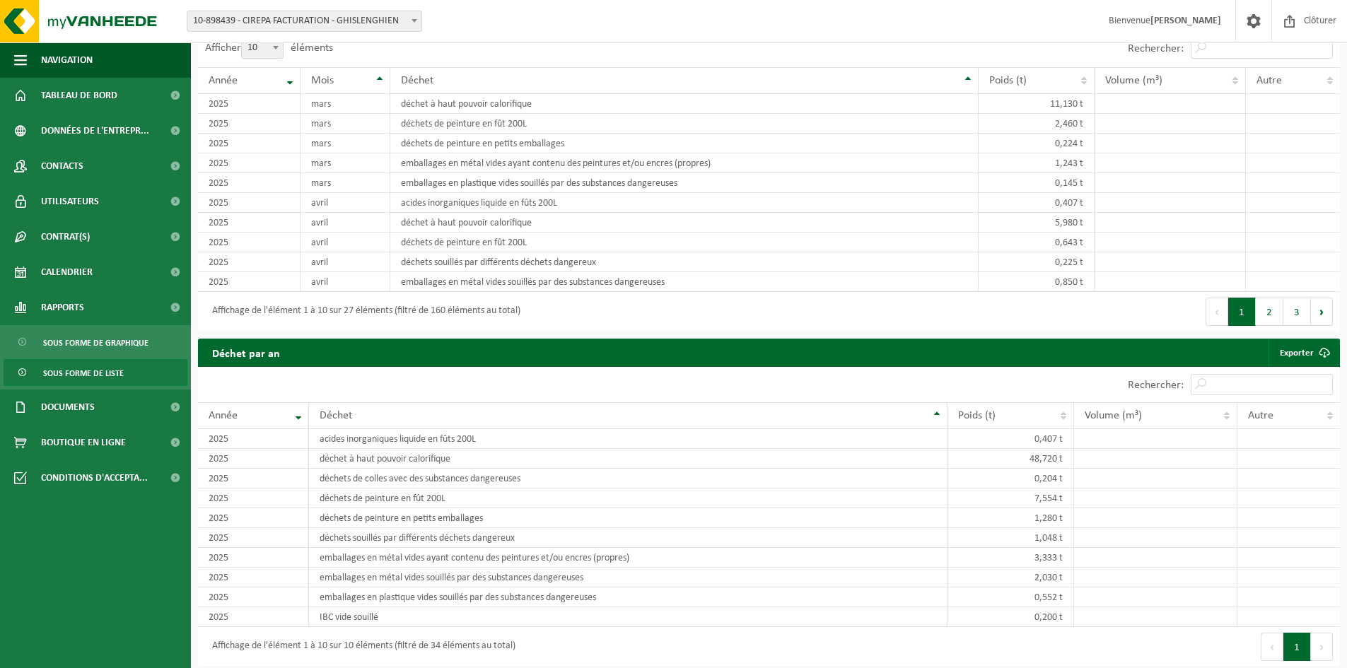
scroll to position [1026, 0]
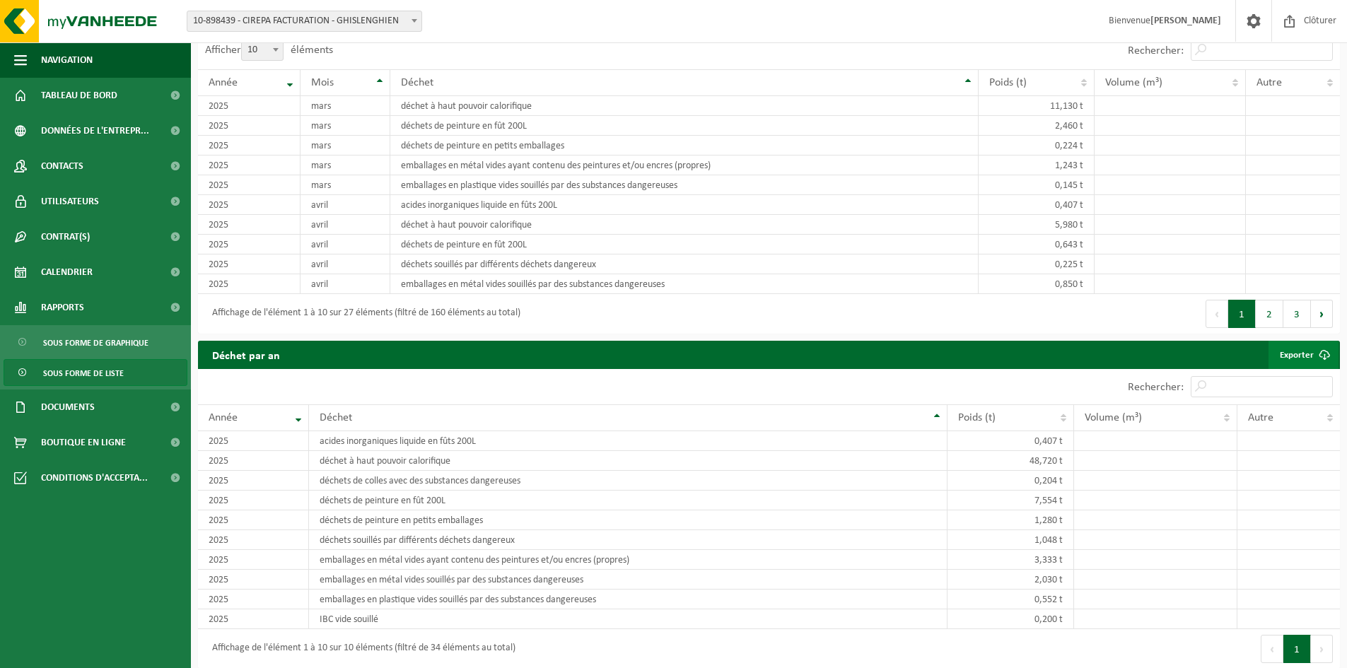
click at [1296, 351] on link "Exporter" at bounding box center [1304, 355] width 70 height 28
click at [959, 27] on div "Site: 10-898439 - CIREPA FACTURATION - GHISLENGHIEN 10-774403 - CIREPA - GHISLE…" at bounding box center [673, 21] width 1347 height 43
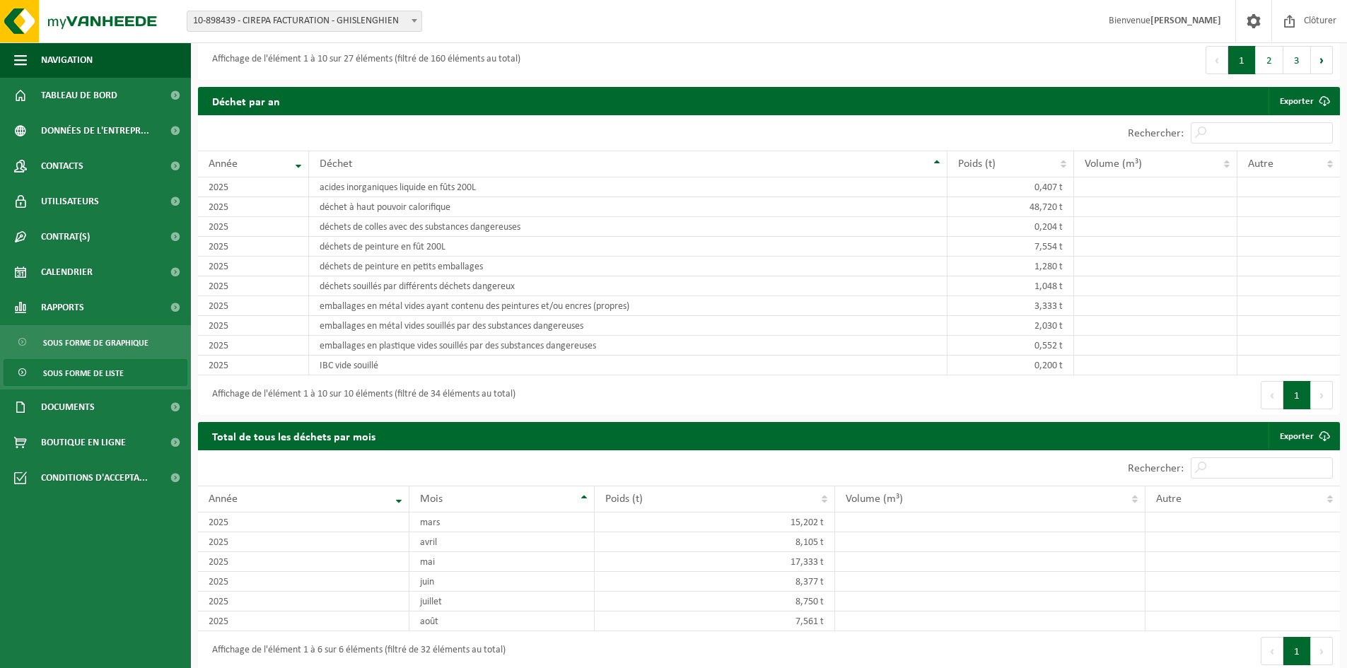
scroll to position [1285, 0]
